Goal: Transaction & Acquisition: Book appointment/travel/reservation

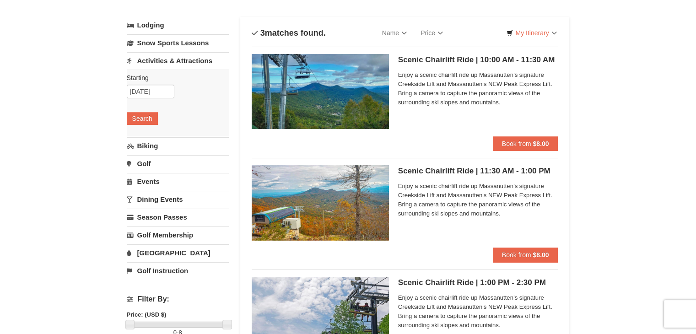
scroll to position [44, 0]
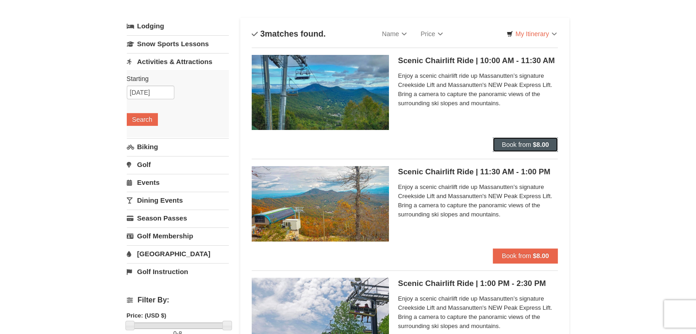
click at [526, 142] on span "Book from" at bounding box center [516, 144] width 29 height 7
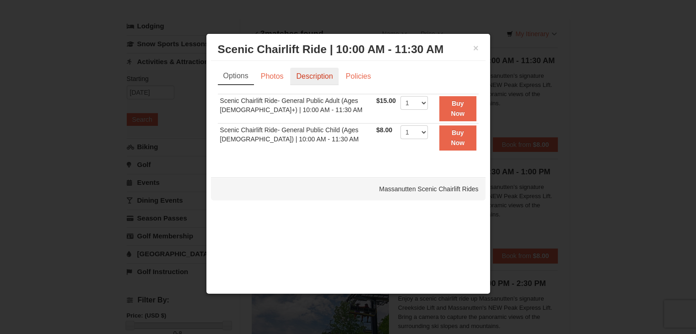
click at [320, 74] on link "Description" at bounding box center [314, 76] width 49 height 17
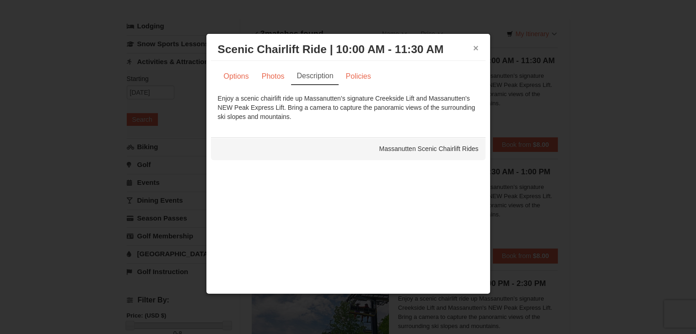
click at [474, 43] on button "×" at bounding box center [475, 47] width 5 height 9
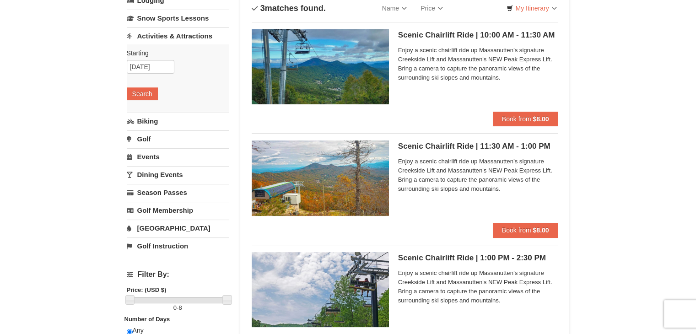
scroll to position [0, 0]
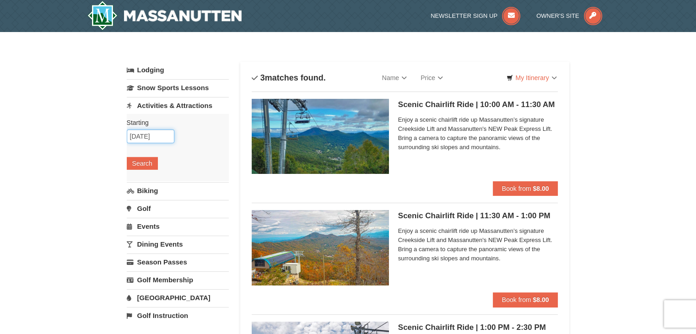
click at [159, 130] on input "10/18/2025" at bounding box center [151, 137] width 48 height 14
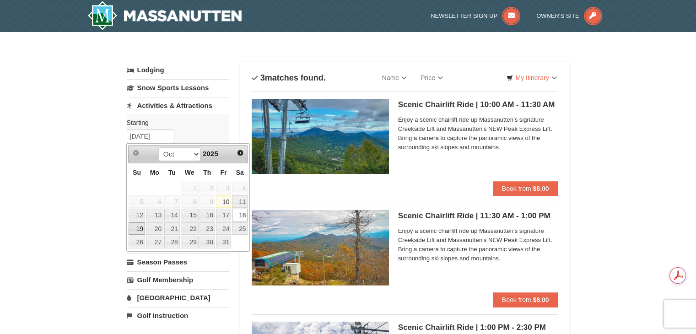
click at [141, 226] on link "19" at bounding box center [137, 228] width 16 height 13
type input "[DATE]"
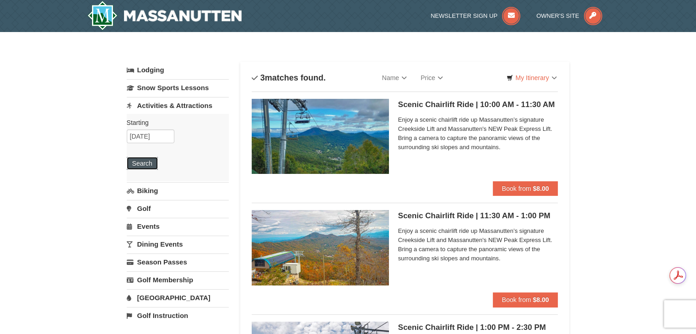
click at [141, 162] on button "Search" at bounding box center [142, 163] width 31 height 13
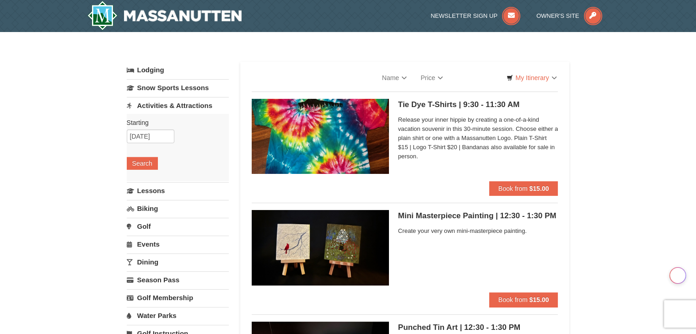
select select "10"
